Goal: Understand process/instructions: Learn how to perform a task or action

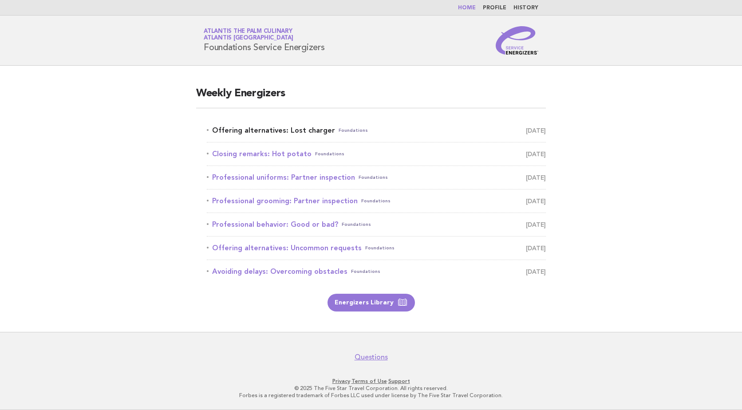
click at [293, 130] on link "Offering alternatives: Lost charger Foundations [DATE]" at bounding box center [376, 130] width 339 height 12
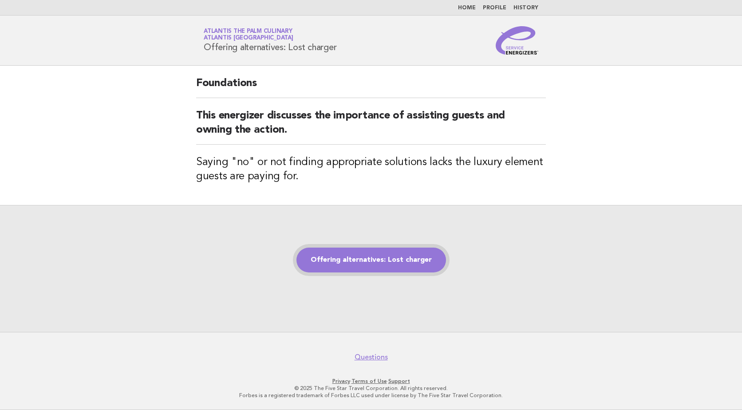
click at [411, 255] on link "Offering alternatives: Lost charger" at bounding box center [371, 260] width 150 height 25
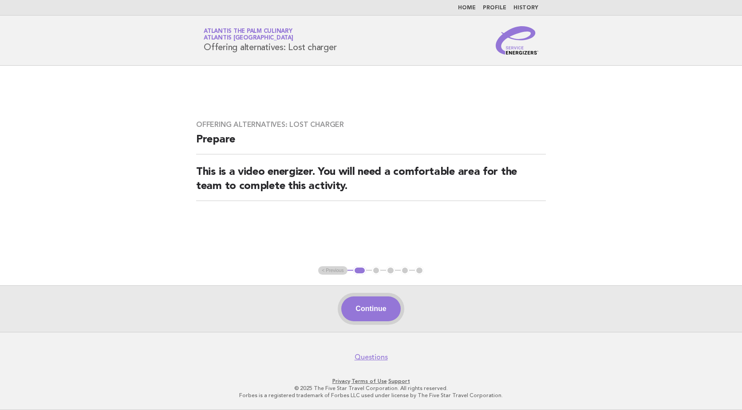
click at [383, 304] on button "Continue" at bounding box center [370, 308] width 59 height 25
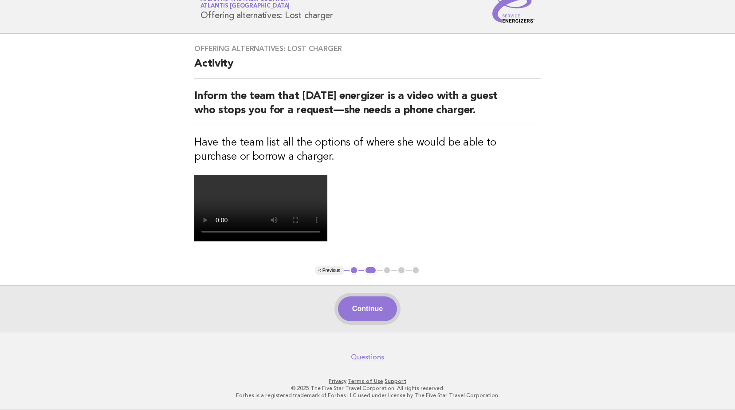
click at [374, 311] on button "Continue" at bounding box center [367, 308] width 59 height 25
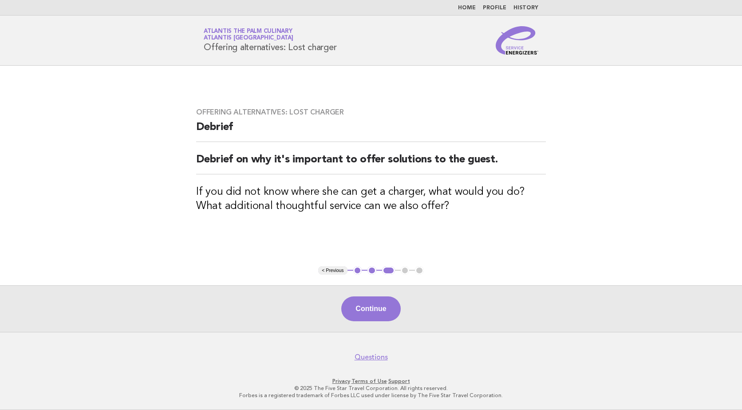
click at [374, 311] on button "Continue" at bounding box center [370, 308] width 59 height 25
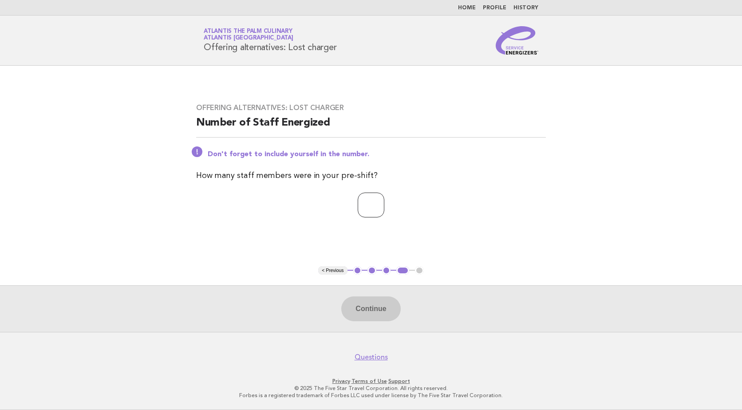
click at [384, 212] on input "number" at bounding box center [371, 205] width 27 height 25
type input "**"
click at [390, 307] on button "Continue" at bounding box center [370, 308] width 59 height 25
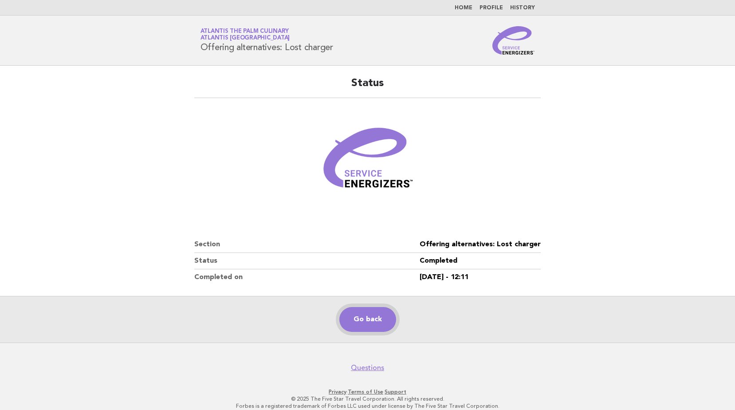
click at [384, 321] on link "Go back" at bounding box center [367, 319] width 57 height 25
